Goal: Task Accomplishment & Management: Manage account settings

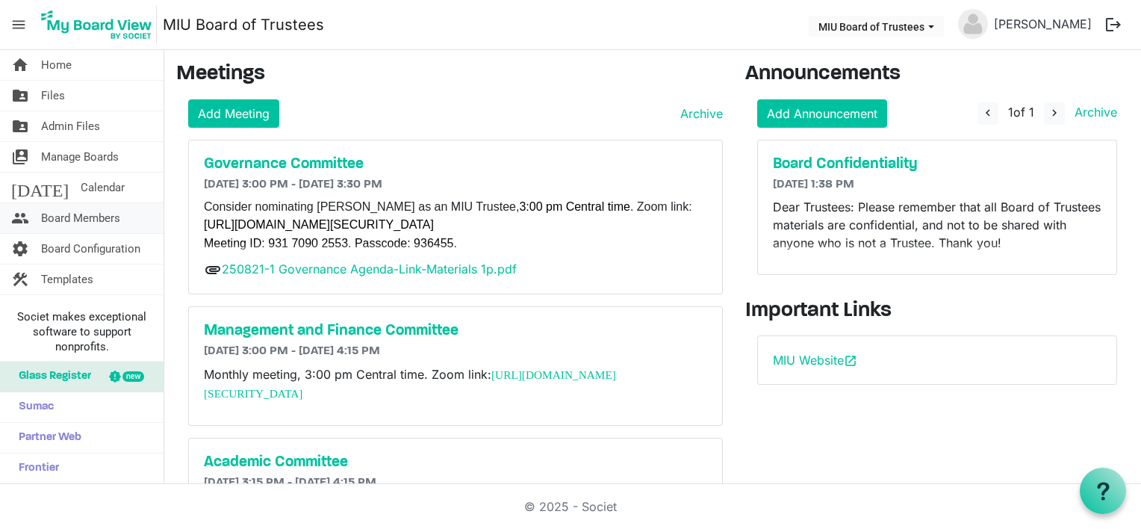
click at [72, 214] on span "Board Members" at bounding box center [80, 218] width 79 height 30
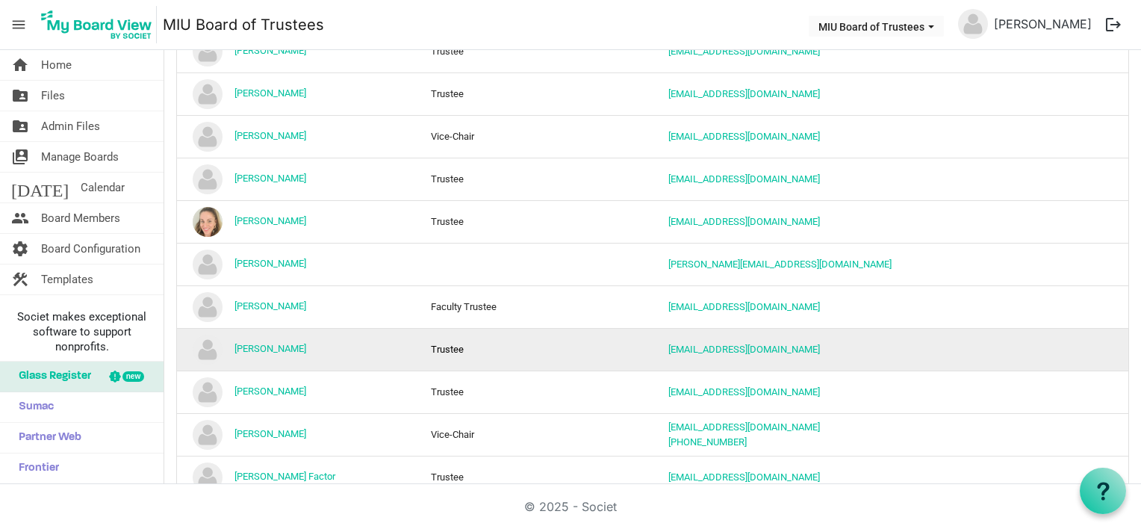
scroll to position [1121, 0]
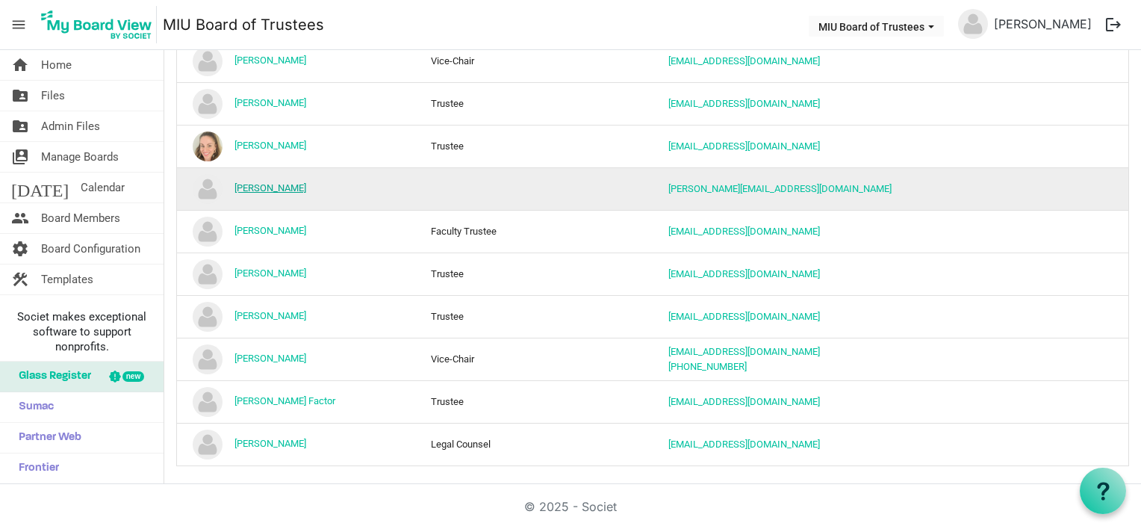
click at [267, 182] on link "[PERSON_NAME]" at bounding box center [271, 187] width 72 height 11
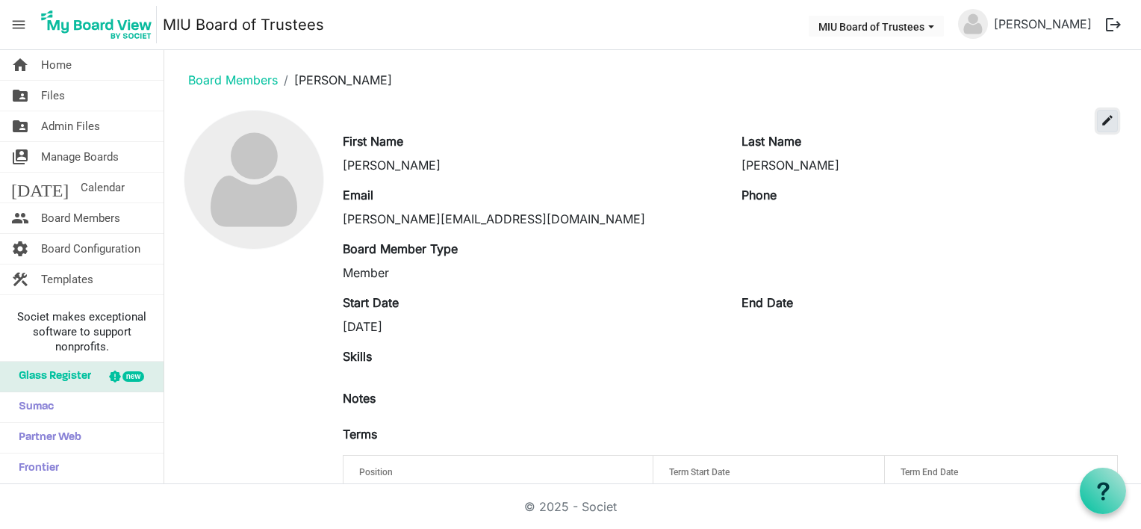
click at [1101, 120] on span "edit" at bounding box center [1107, 120] width 13 height 13
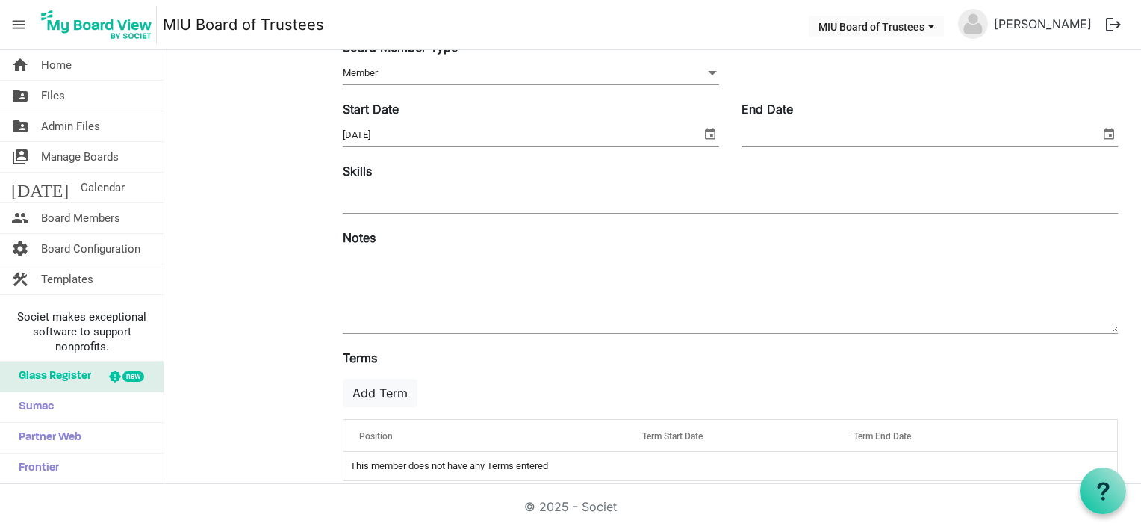
scroll to position [243, 0]
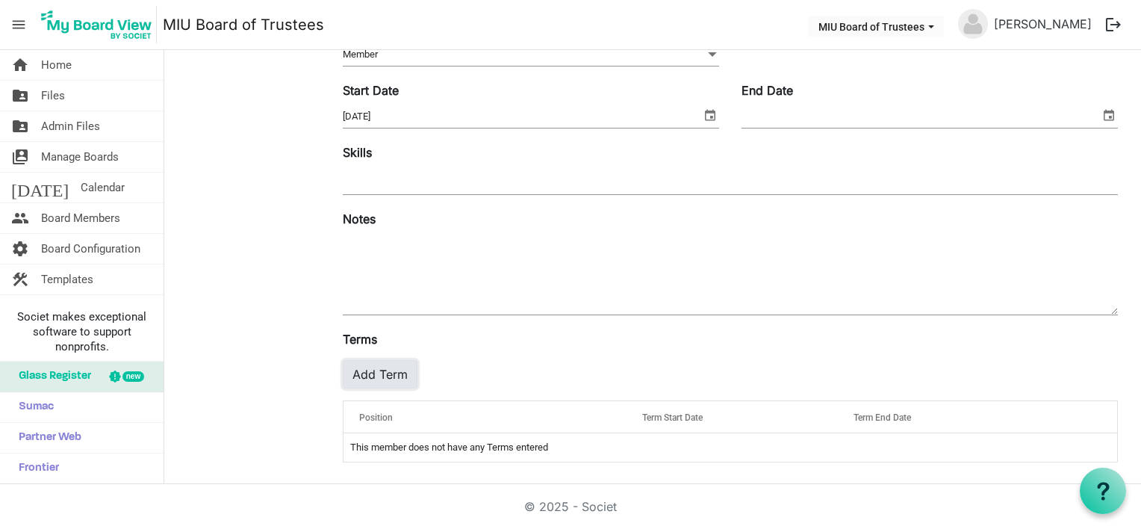
click at [387, 377] on button "Add Term" at bounding box center [380, 374] width 75 height 28
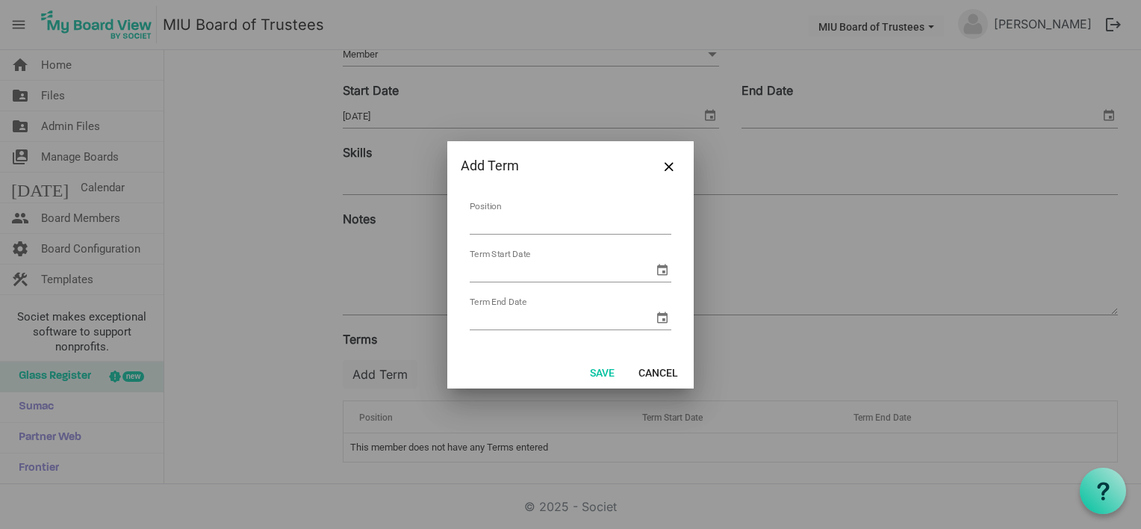
click at [493, 224] on input "Position" at bounding box center [571, 222] width 202 height 23
type input "Trustee"
click at [663, 272] on span "select" at bounding box center [663, 270] width 18 height 18
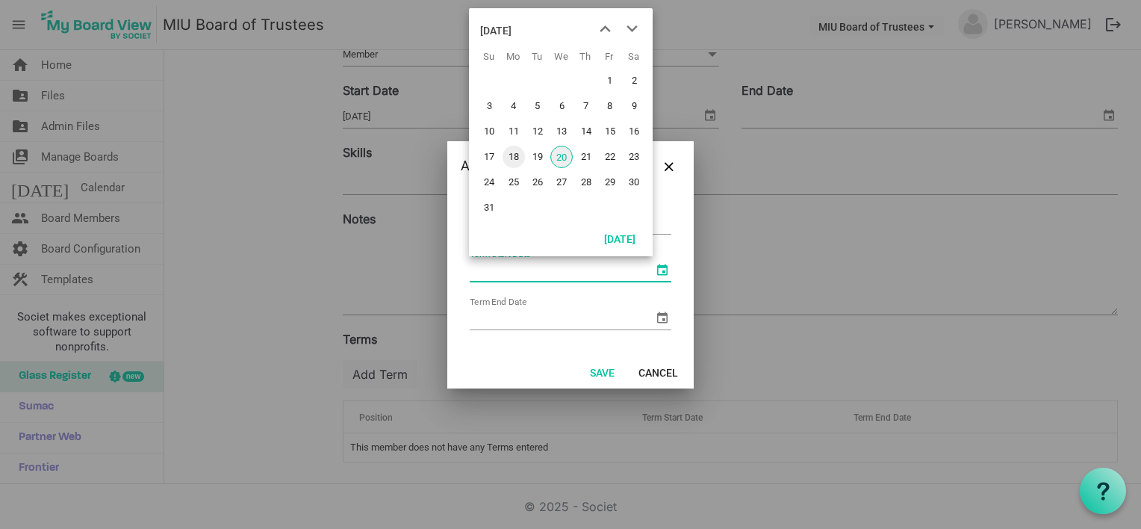
click at [516, 150] on span "18" at bounding box center [514, 157] width 22 height 22
type input "8/18/2025"
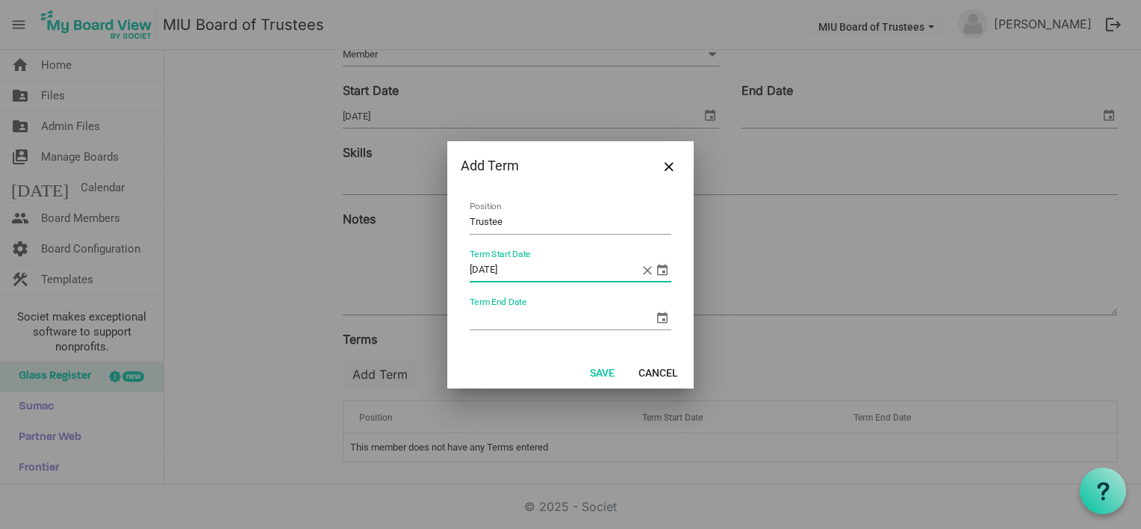
click at [514, 320] on input "Term End Date" at bounding box center [562, 318] width 184 height 22
type input "8/18/2030"
click at [603, 373] on button "Save" at bounding box center [602, 371] width 44 height 21
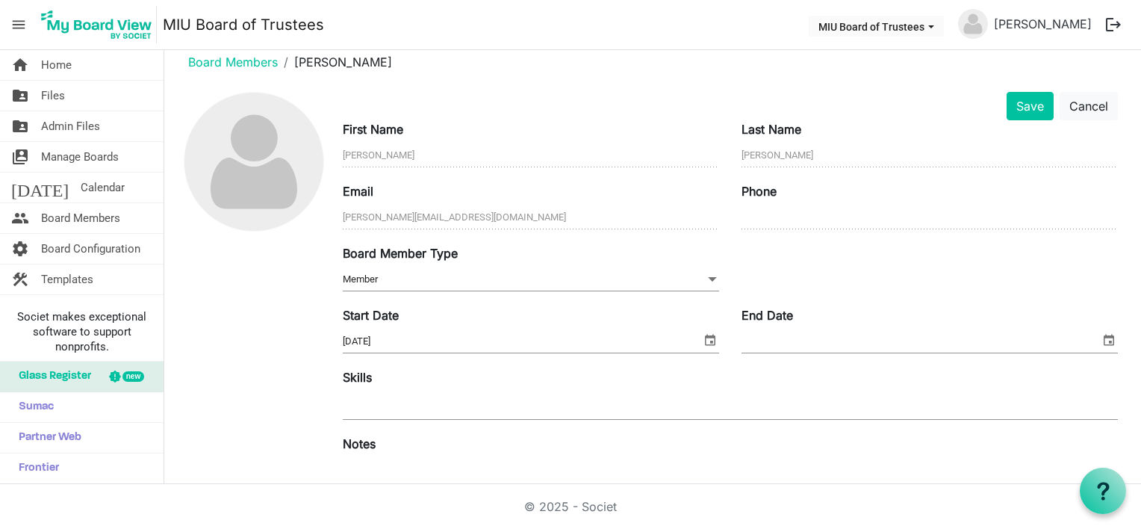
scroll to position [0, 0]
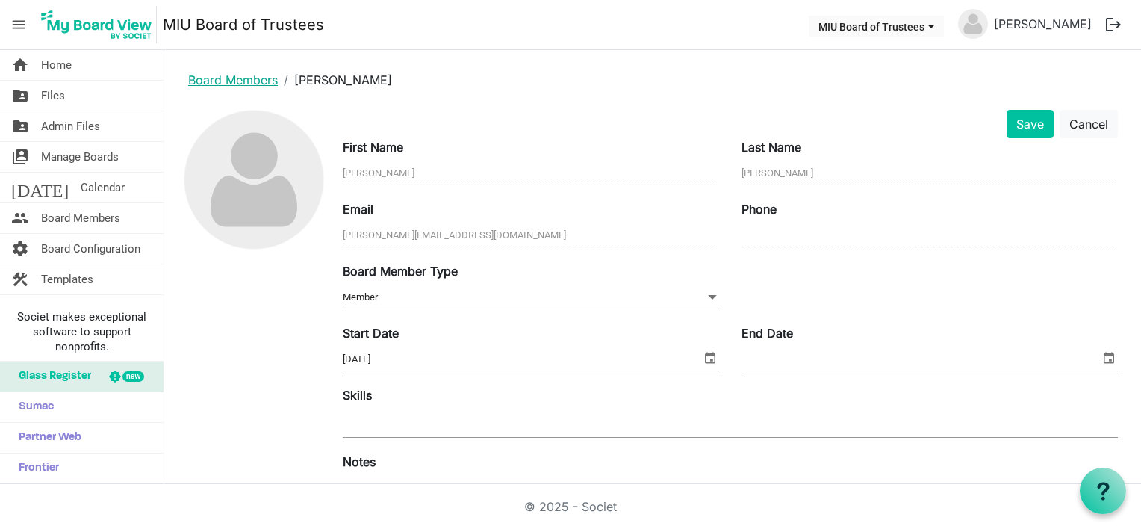
click at [239, 78] on link "Board Members" at bounding box center [233, 79] width 90 height 15
click at [1022, 122] on button "Save" at bounding box center [1030, 124] width 47 height 28
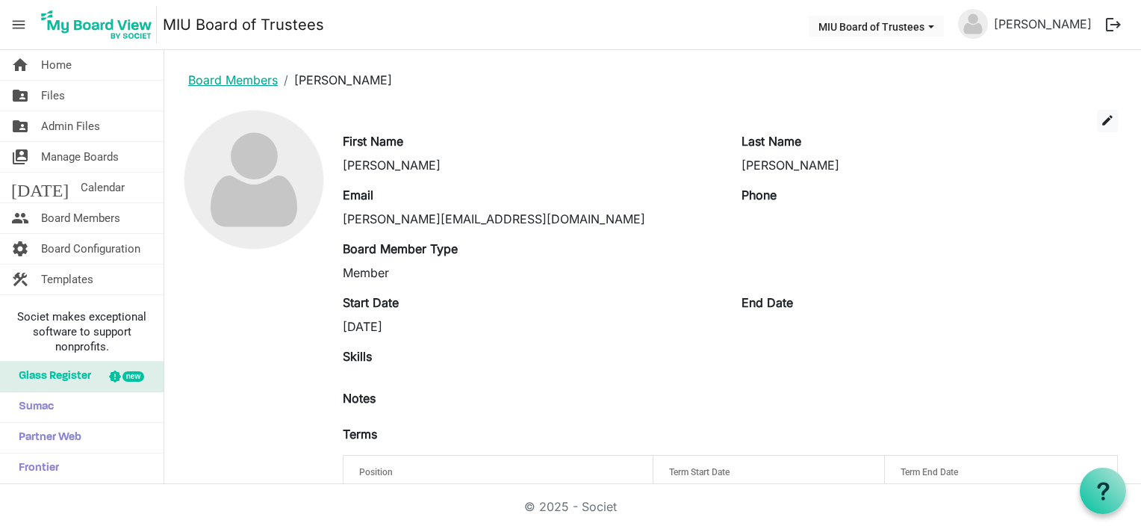
click at [258, 78] on link "Board Members" at bounding box center [233, 79] width 90 height 15
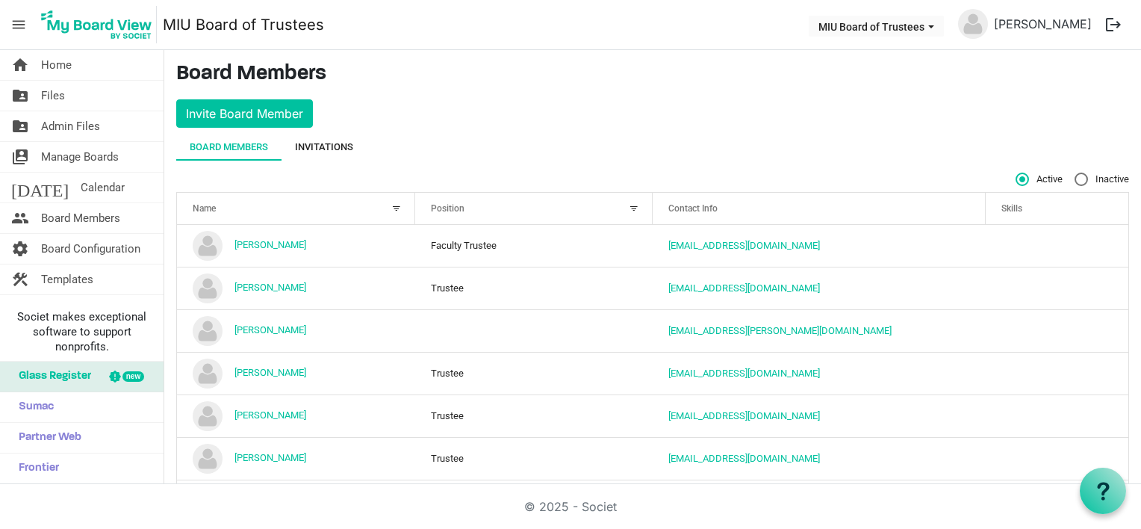
click at [323, 147] on div "Invitations" at bounding box center [324, 147] width 58 height 15
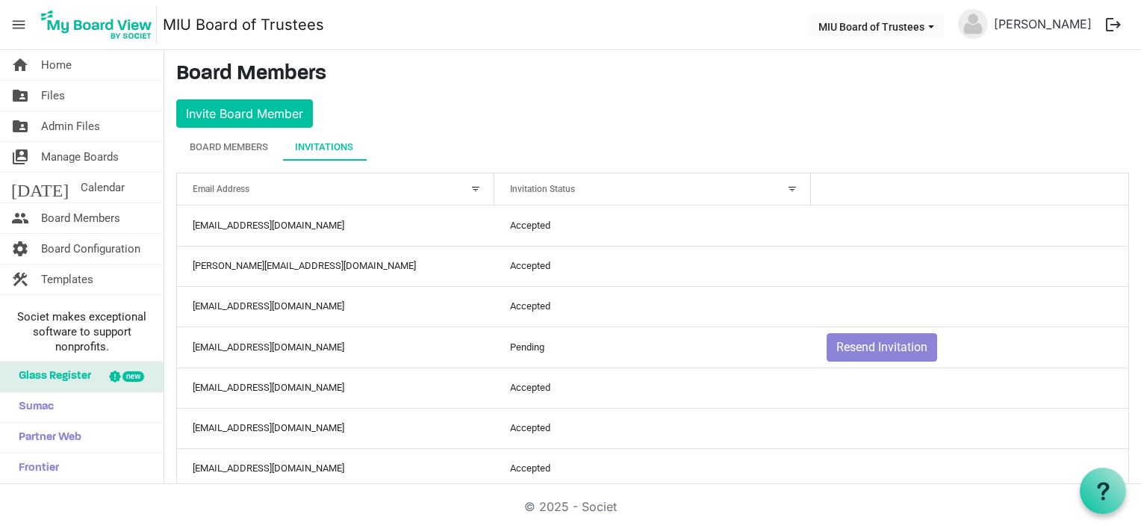
click at [784, 185] on div at bounding box center [792, 189] width 16 height 16
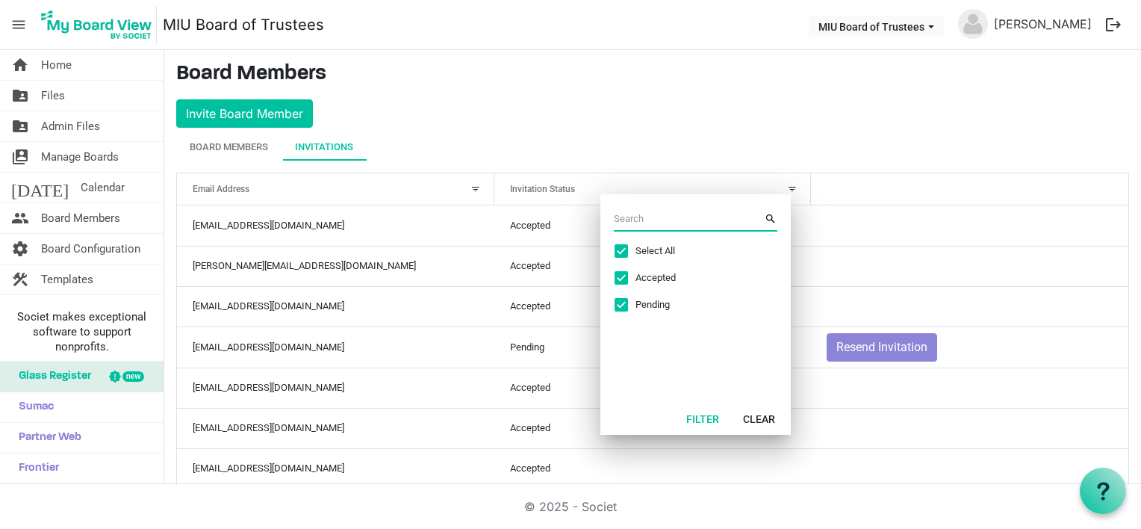
click at [638, 248] on span "Select All" at bounding box center [692, 250] width 112 height 13
checkbox input "false"
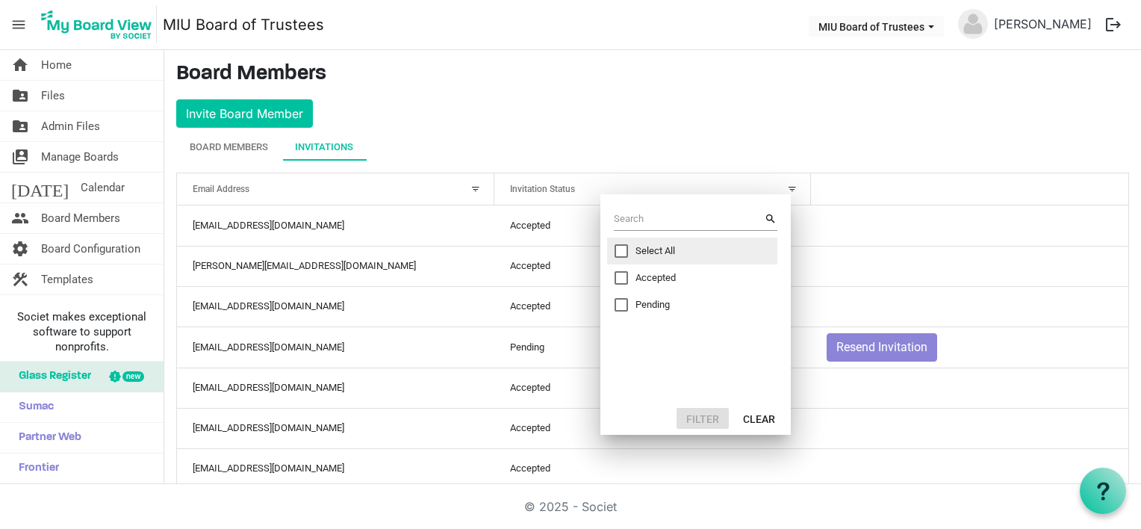
click at [636, 302] on span "Pending" at bounding box center [692, 304] width 112 height 13
checkbox input "true"
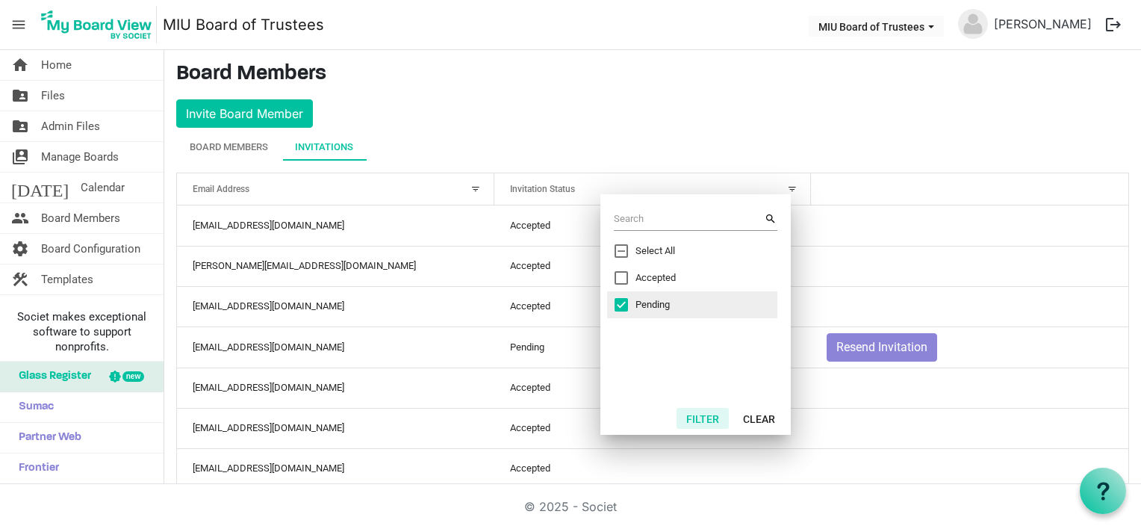
click at [705, 422] on button "Filter" at bounding box center [703, 418] width 52 height 21
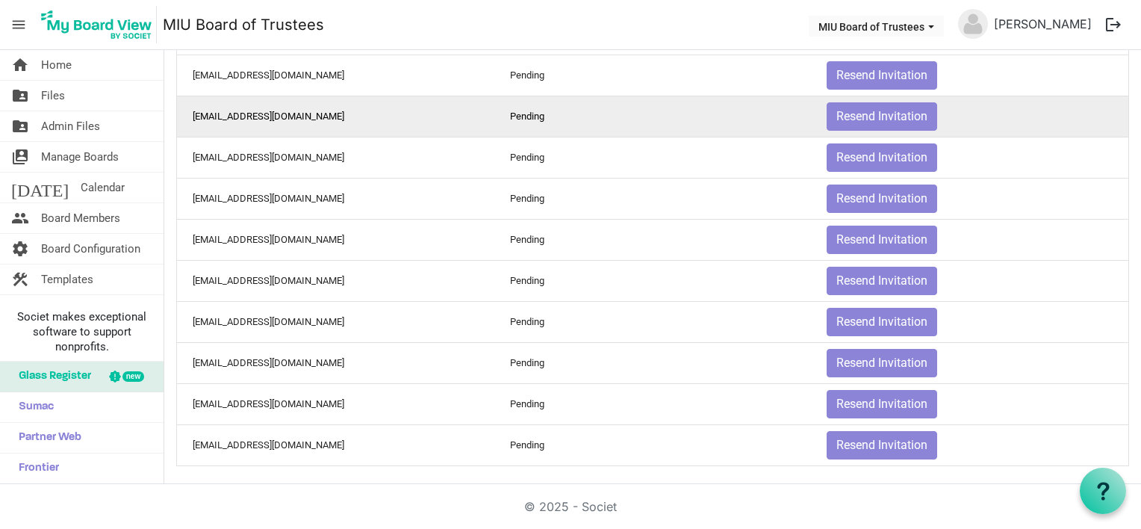
scroll to position [42, 0]
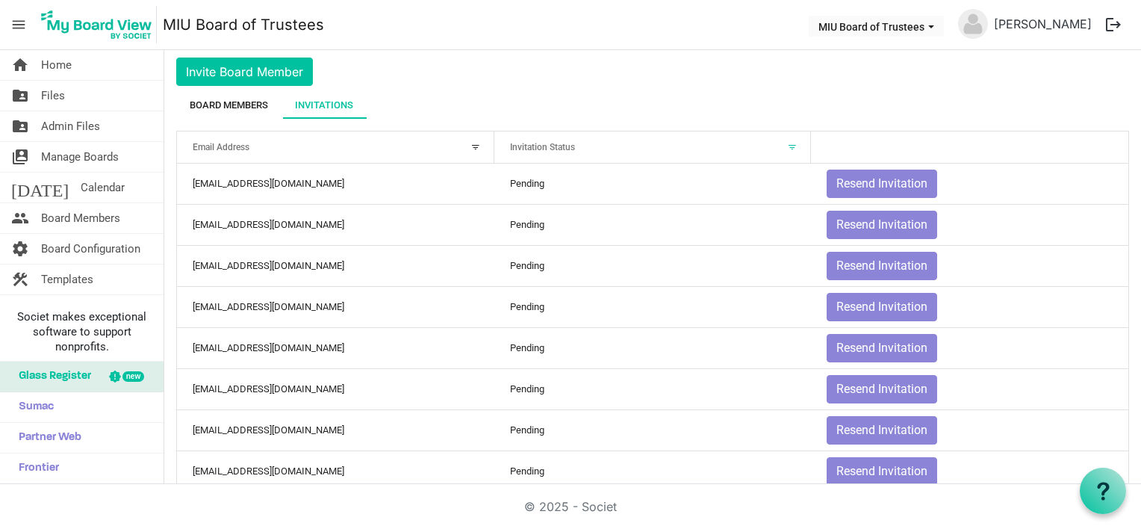
click at [226, 102] on div "Board Members" at bounding box center [229, 105] width 78 height 15
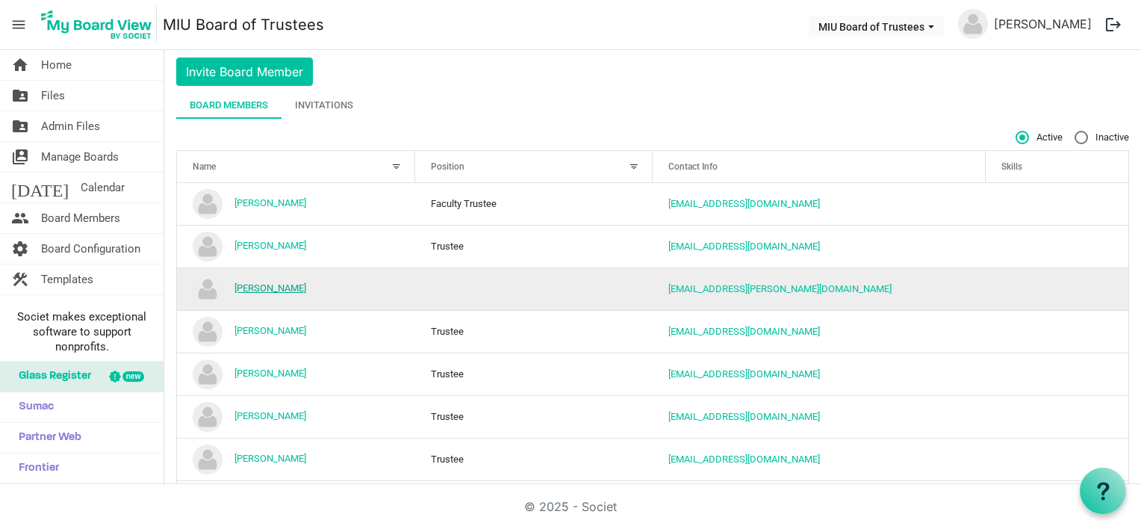
click at [262, 286] on link "[PERSON_NAME]" at bounding box center [271, 287] width 72 height 11
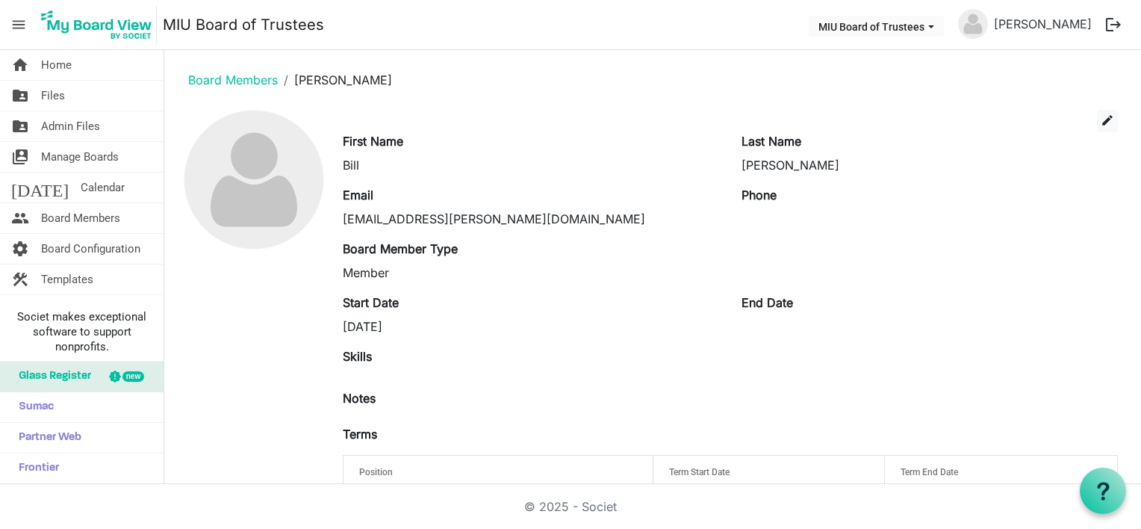
scroll to position [56, 0]
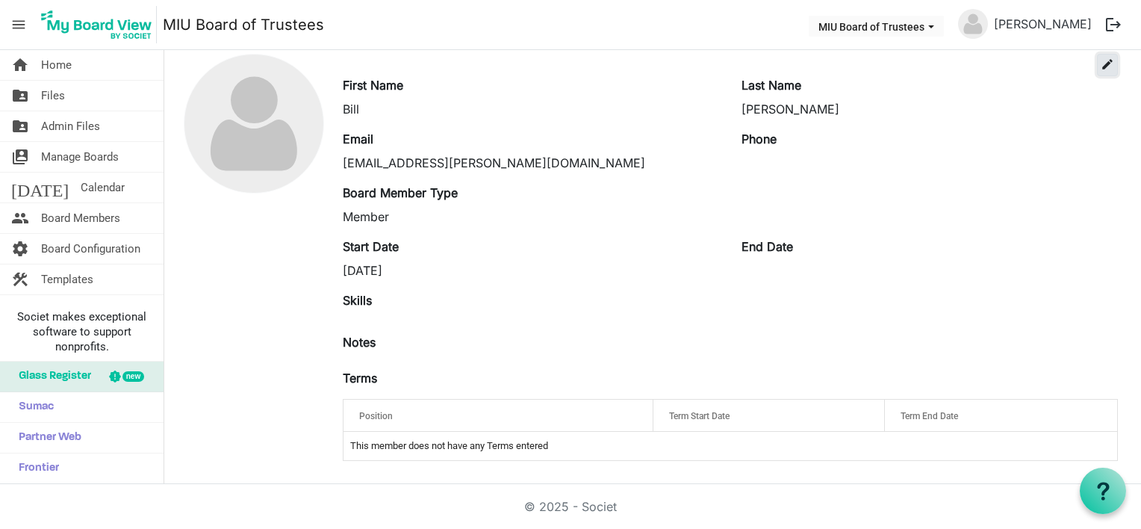
click at [1101, 63] on span "edit" at bounding box center [1107, 64] width 13 height 13
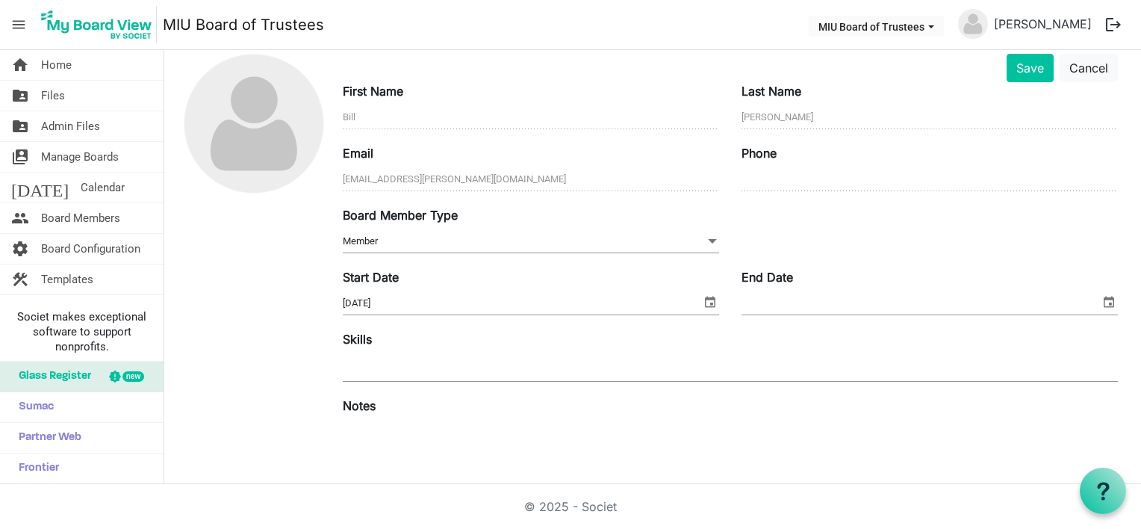
scroll to position [243, 0]
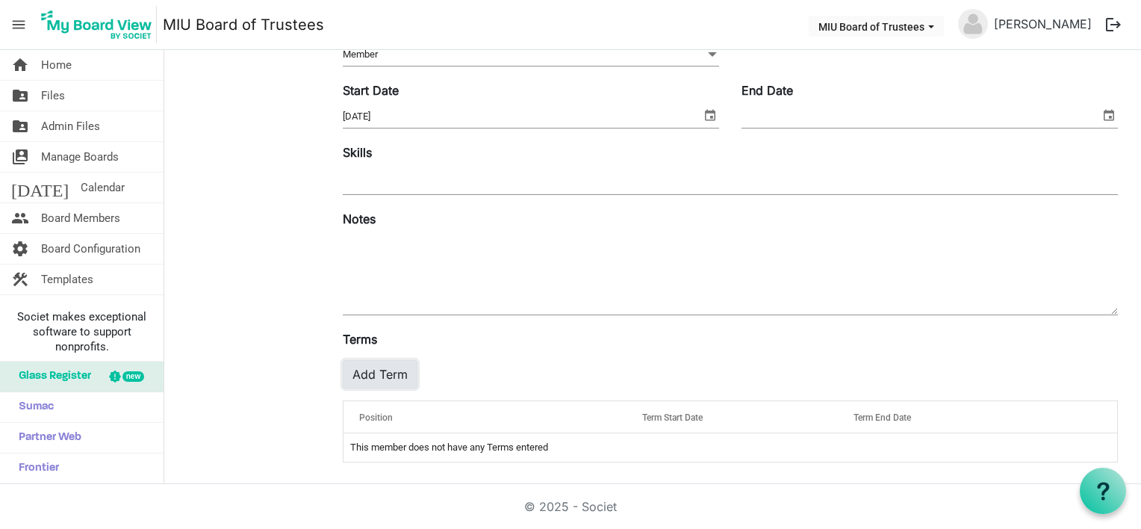
click at [370, 370] on button "Add Term" at bounding box center [380, 374] width 75 height 28
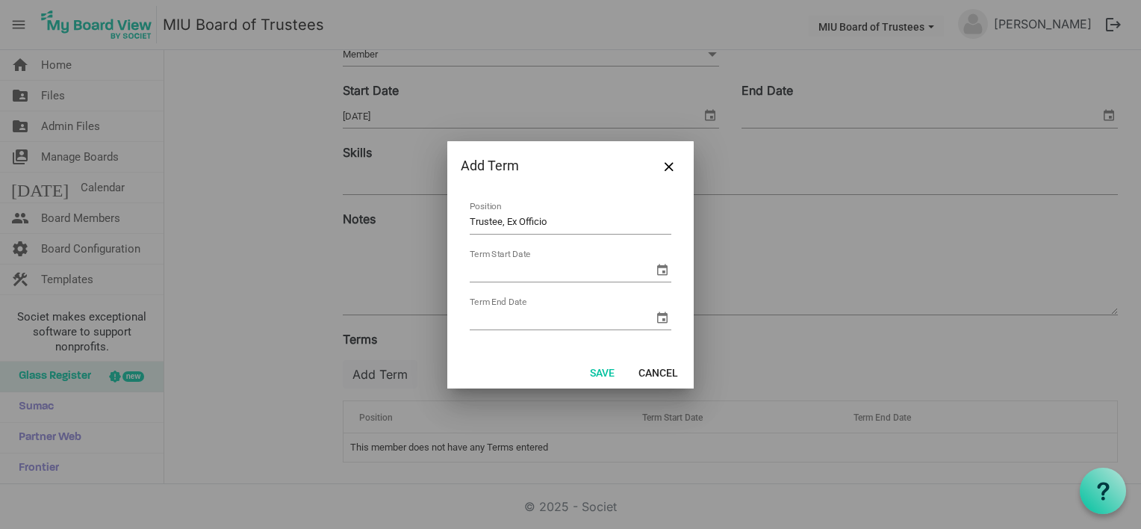
type input "Trustee, Ex Officio"
click at [543, 261] on input "Term Start Date" at bounding box center [562, 270] width 184 height 22
click at [661, 272] on span "select" at bounding box center [663, 270] width 18 height 18
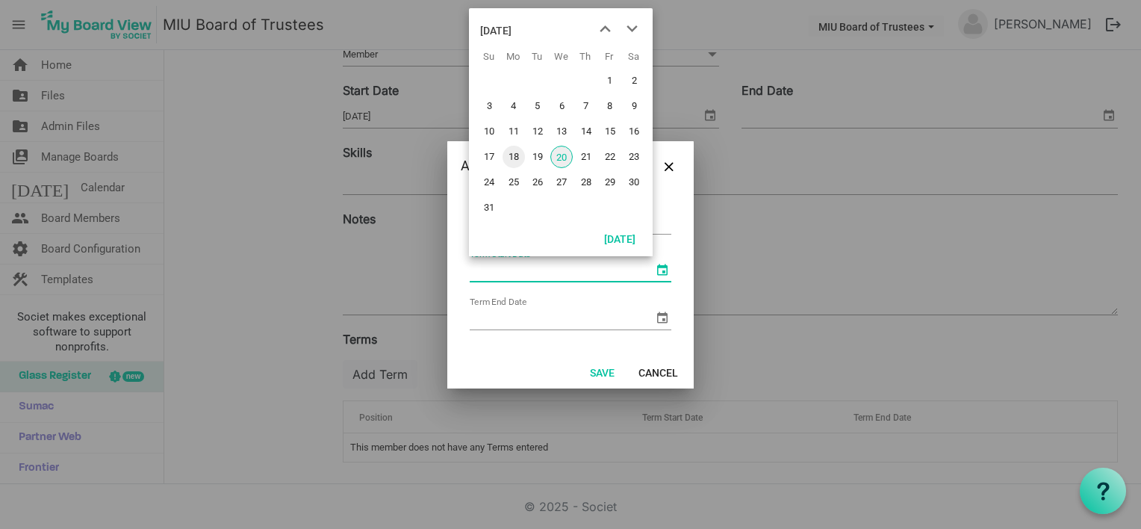
click at [512, 158] on span "18" at bounding box center [514, 157] width 22 height 22
type input "[DATE]"
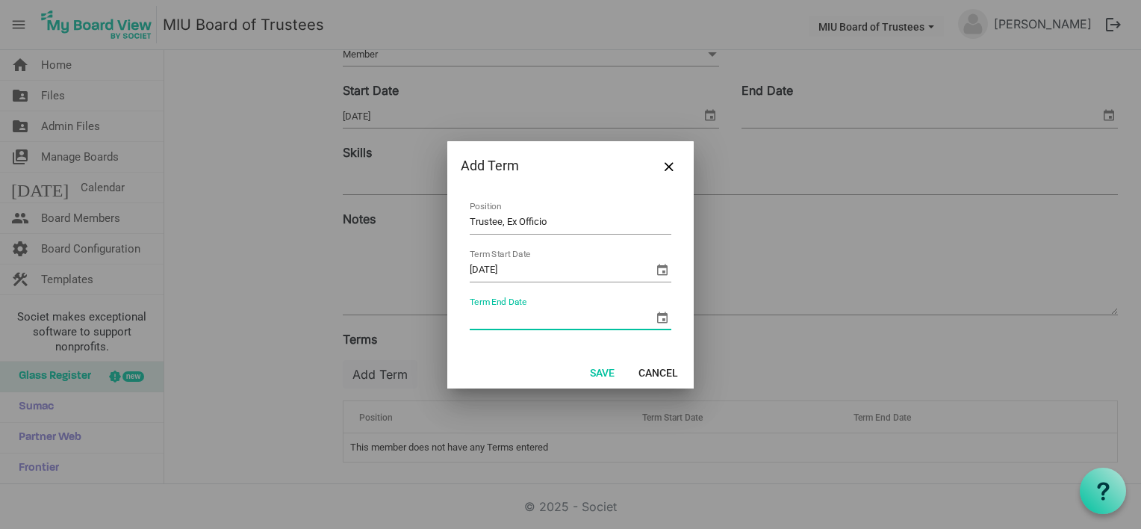
click at [551, 318] on input "Term End Date" at bounding box center [562, 318] width 184 height 22
type input "8/18/2030"
click at [606, 373] on button "Save" at bounding box center [602, 371] width 44 height 21
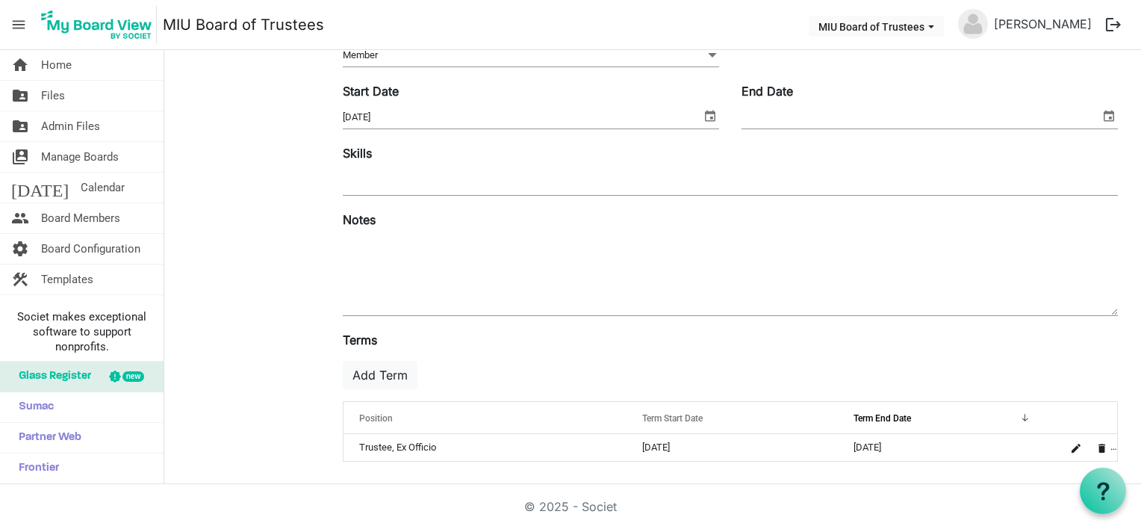
scroll to position [0, 0]
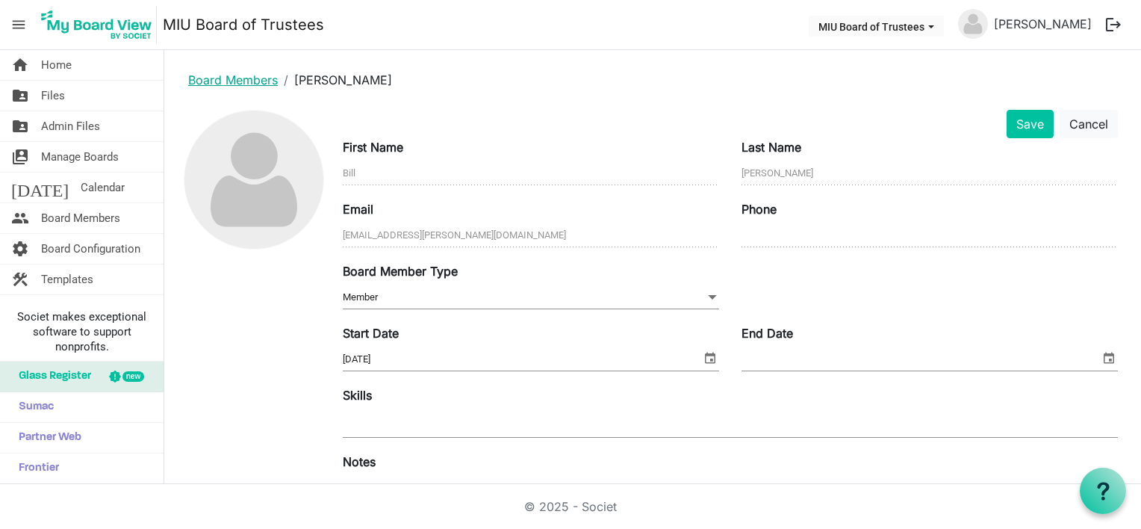
click at [252, 78] on link "Board Members" at bounding box center [233, 79] width 90 height 15
click at [1018, 122] on button "Save" at bounding box center [1030, 124] width 47 height 28
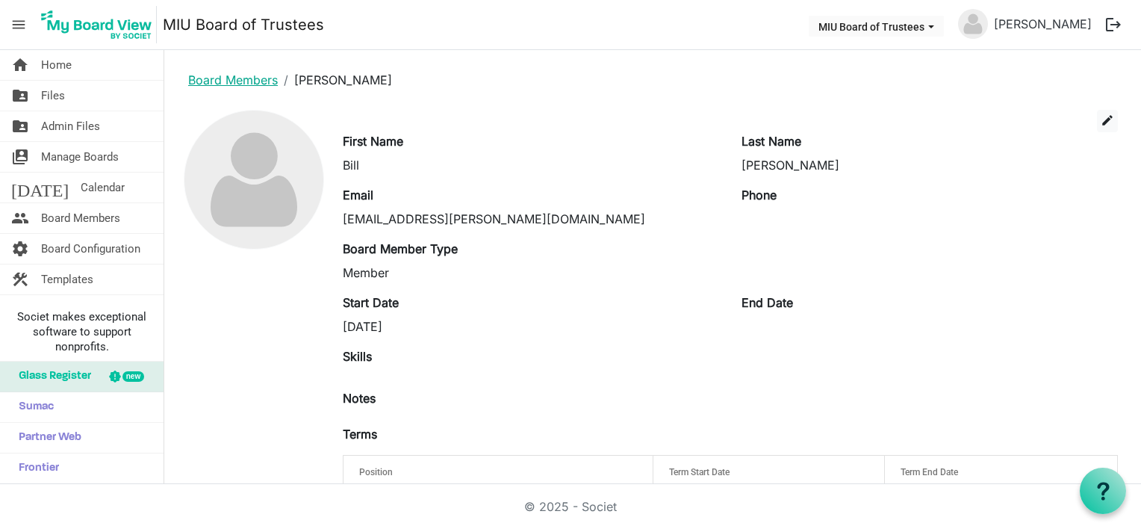
click at [200, 78] on link "Board Members" at bounding box center [233, 79] width 90 height 15
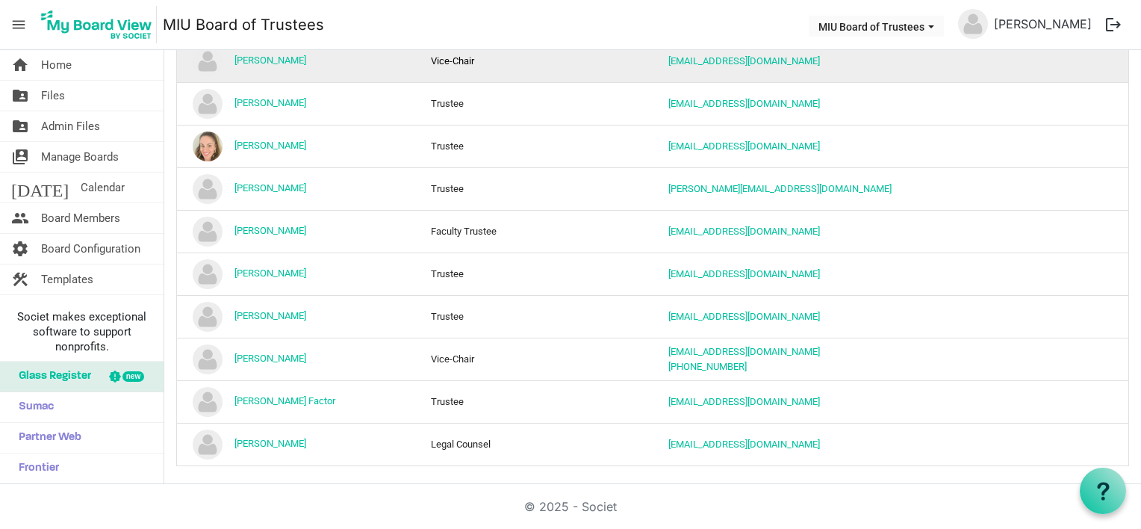
scroll to position [748, 0]
